Goal: Task Accomplishment & Management: Manage account settings

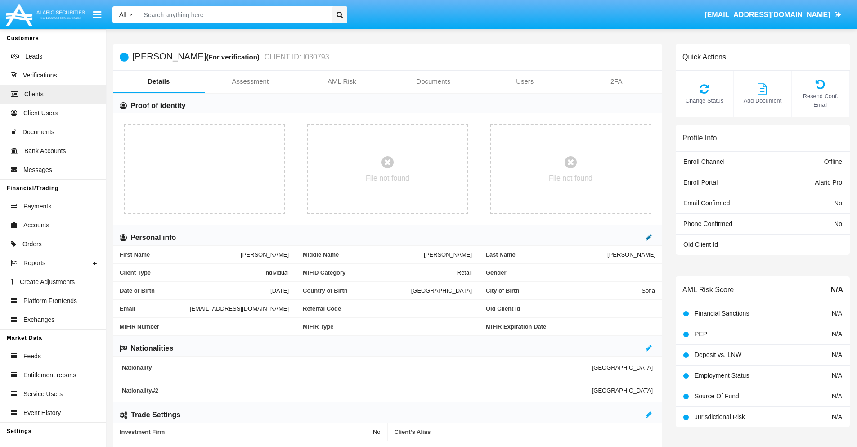
click at [649, 237] on icon at bounding box center [649, 236] width 6 height 7
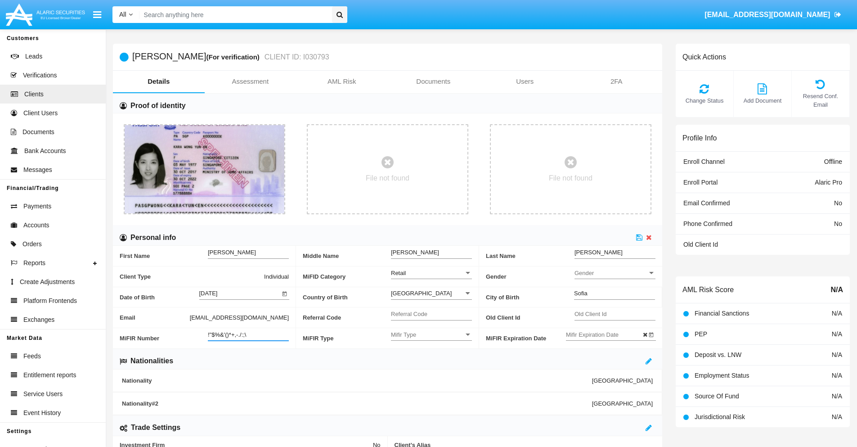
type input "!"$%&'()*+,-./:;\"
click at [639, 237] on icon at bounding box center [639, 236] width 6 height 7
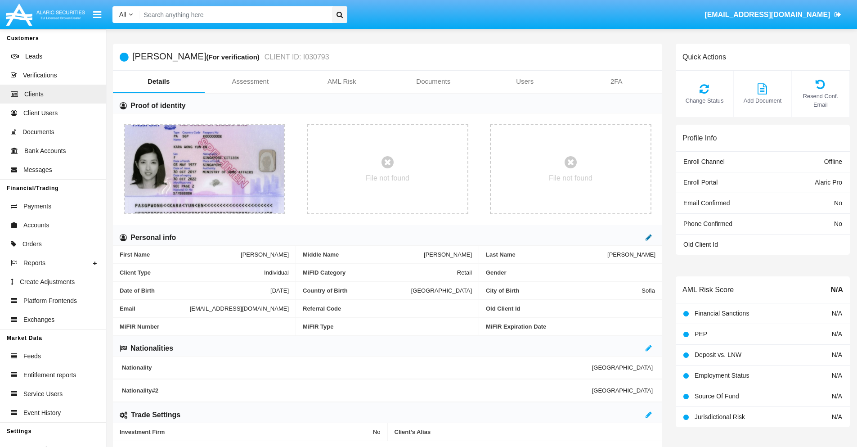
click at [649, 237] on icon at bounding box center [649, 236] width 6 height 7
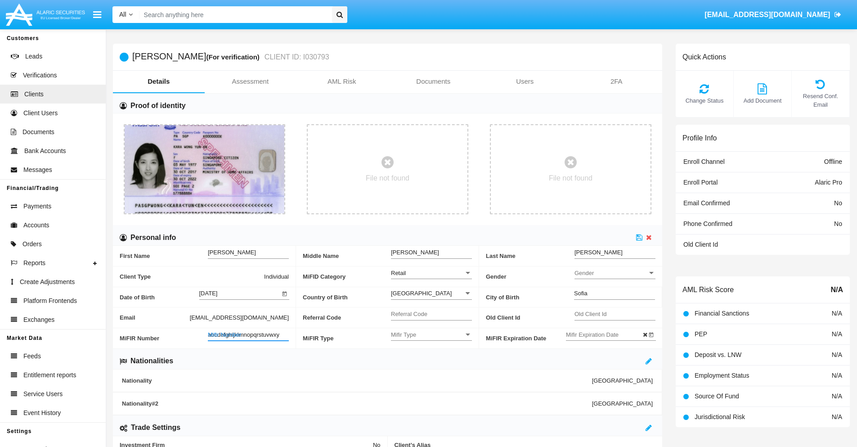
type input "abcdefghijklmnopqrstuvwxyz"
click at [639, 237] on icon at bounding box center [639, 236] width 6 height 7
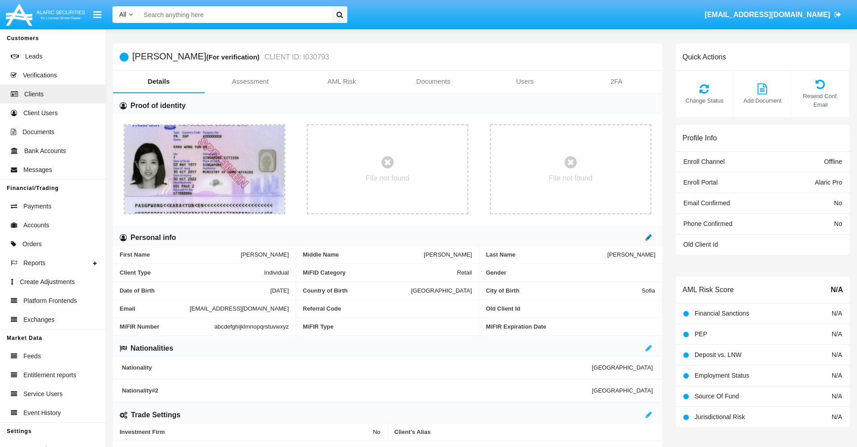
click at [649, 237] on icon at bounding box center [649, 236] width 6 height 7
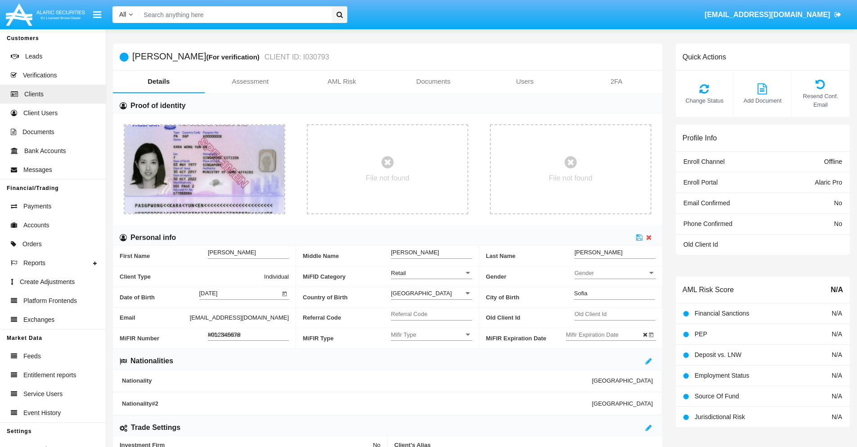
type input "#0123456789"
click at [639, 237] on icon at bounding box center [639, 236] width 6 height 7
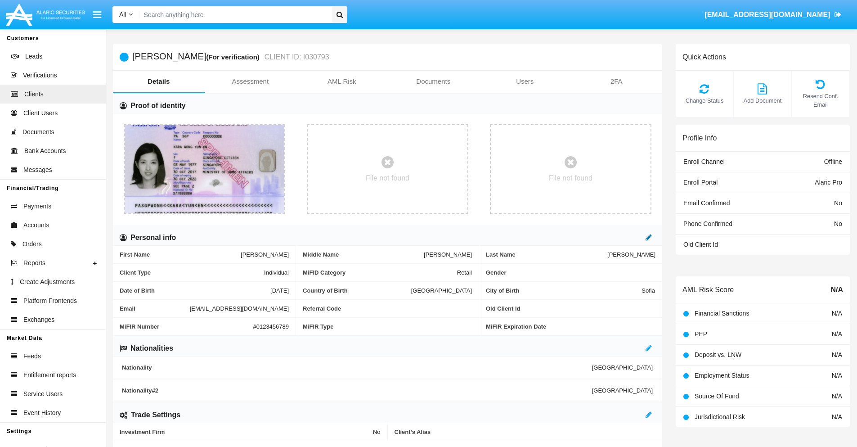
click at [649, 237] on icon at bounding box center [649, 236] width 6 height 7
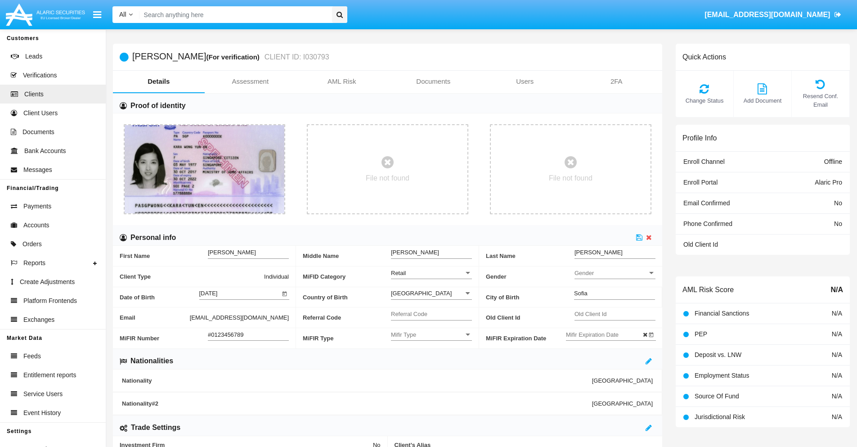
click at [248, 334] on input "#0123456789" at bounding box center [248, 335] width 81 height 8
click at [639, 237] on icon at bounding box center [639, 236] width 6 height 7
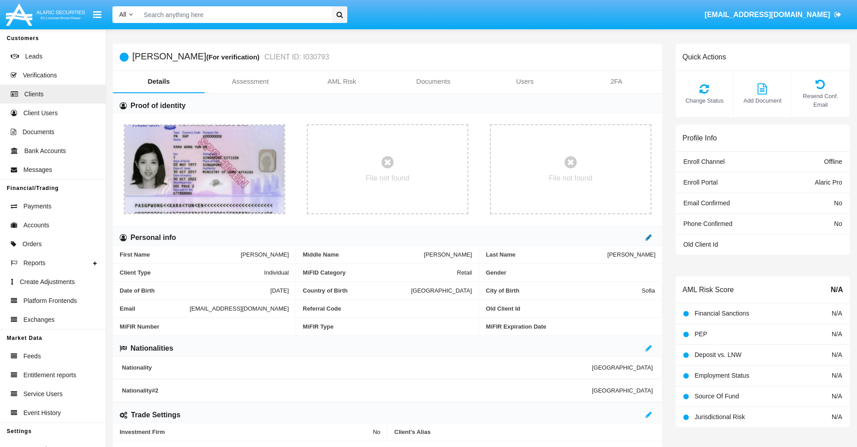
click at [649, 237] on icon at bounding box center [649, 236] width 6 height 7
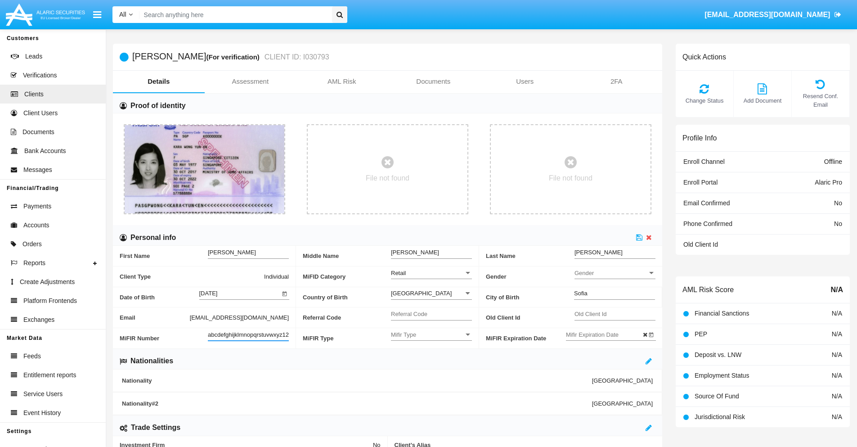
scroll to position [0, 6]
type input "abcdefghijklmnopqrstuvwxyz1234"
click at [639, 237] on icon at bounding box center [639, 236] width 6 height 7
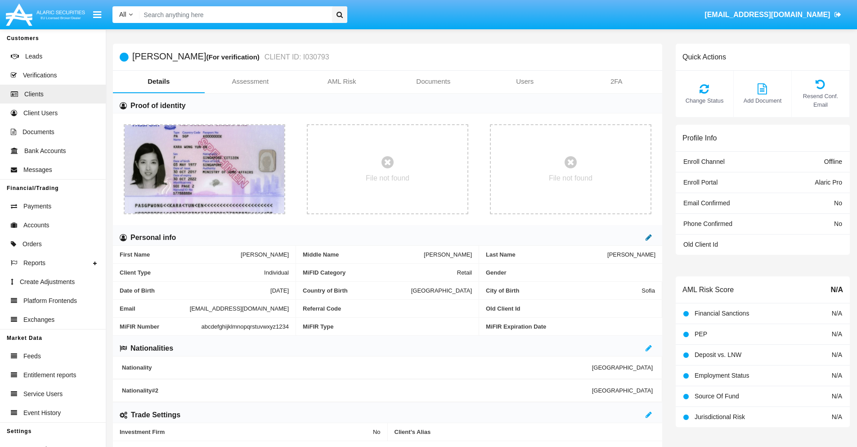
click at [649, 237] on icon at bounding box center [649, 236] width 6 height 7
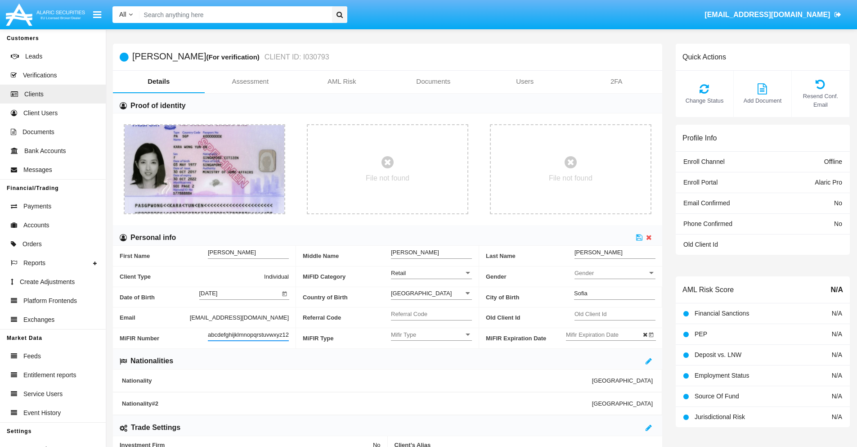
scroll to position [0, 9]
type input "abcdefghijklmnopqrstuvwxyz12345"
click at [639, 237] on icon at bounding box center [639, 236] width 6 height 7
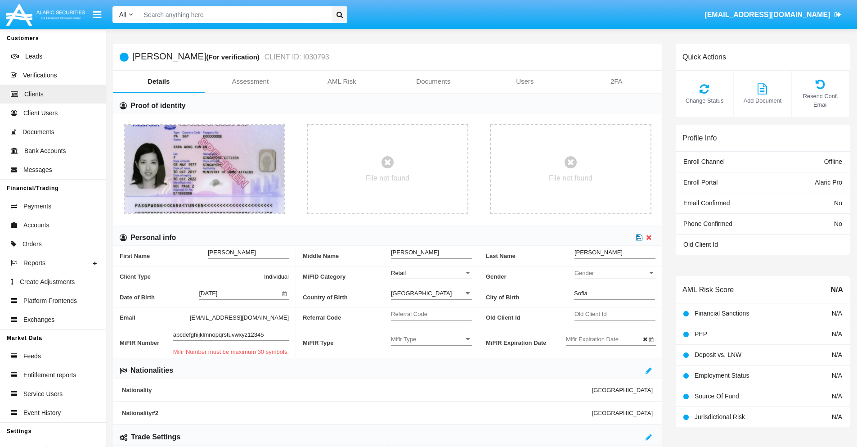
scroll to position [0, 0]
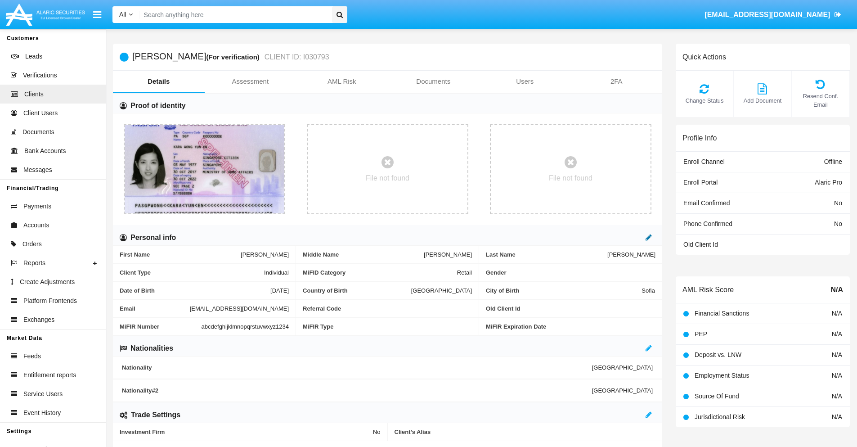
click at [649, 237] on icon at bounding box center [649, 236] width 6 height 7
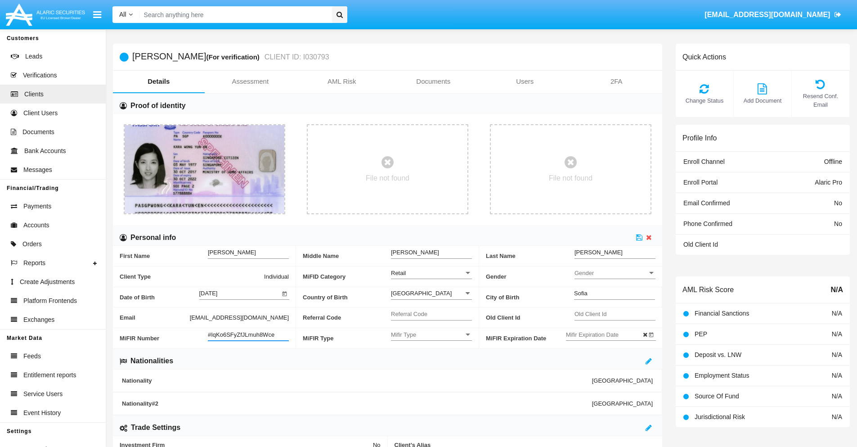
type input "#IqKo6SFyZfJLmuh8Wce"
click at [431, 334] on span "Mifir Type" at bounding box center [427, 335] width 73 height 8
click at [431, 357] on span "CONCAT" at bounding box center [431, 357] width 81 height 18
click at [606, 334] on input "Mifir Expiration Date" at bounding box center [606, 335] width 81 height 8
click at [592, 183] on span "[DATE]" at bounding box center [585, 183] width 20 height 7
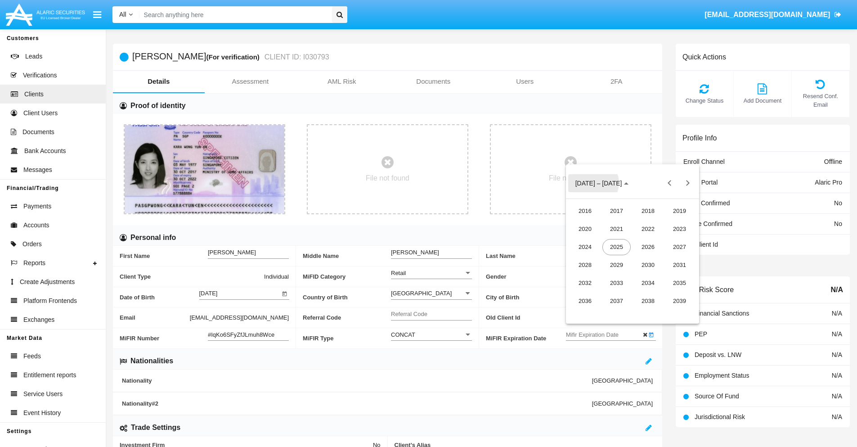
click at [648, 265] on div "2030" at bounding box center [648, 265] width 28 height 16
click at [585, 229] on div "JAN" at bounding box center [585, 229] width 28 height 16
click at [614, 240] on div "1" at bounding box center [614, 240] width 16 height 16
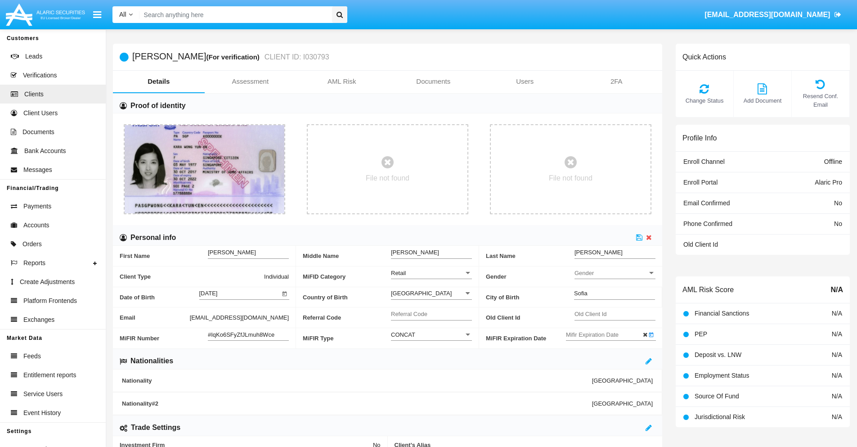
type input "[DATE]"
click at [639, 237] on icon at bounding box center [639, 236] width 6 height 7
